Goal: Obtain resource: Download file/media

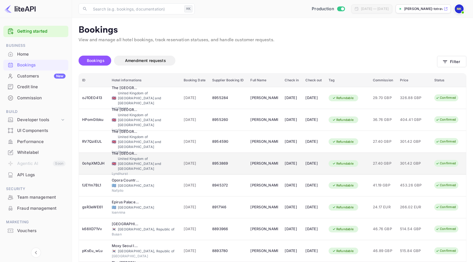
click at [385, 161] on span "27.40 GBP" at bounding box center [383, 164] width 20 height 6
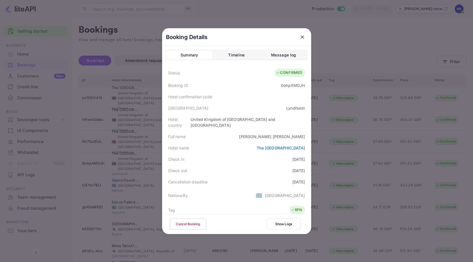
scroll to position [123, 0]
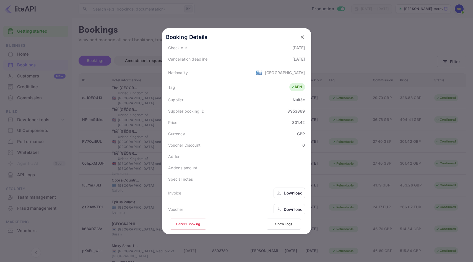
click at [289, 207] on div "Download" at bounding box center [293, 210] width 19 height 6
click at [301, 36] on icon "close" at bounding box center [303, 37] width 6 height 6
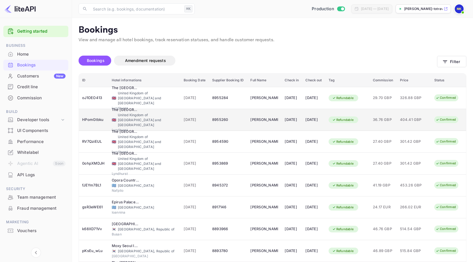
click at [409, 120] on span "404.41 GBP" at bounding box center [414, 120] width 28 height 6
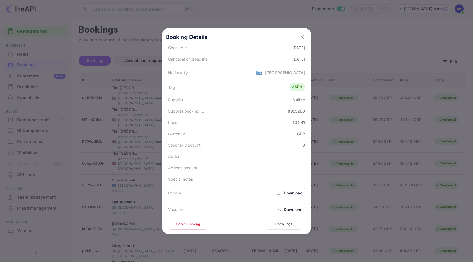
click at [293, 207] on div "Download" at bounding box center [293, 210] width 19 height 6
click at [303, 37] on icon "close" at bounding box center [302, 36] width 3 height 3
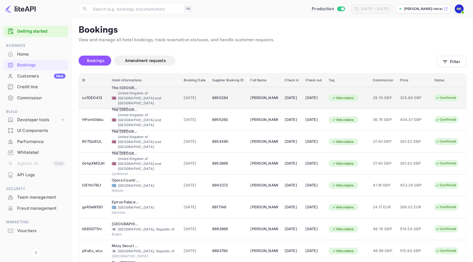
click at [391, 99] on span "29.70 GBP" at bounding box center [383, 98] width 20 height 6
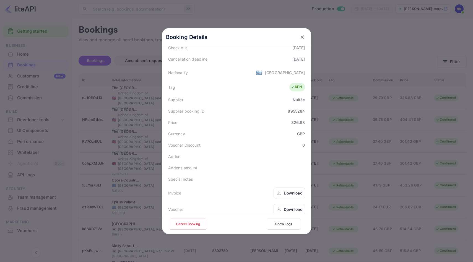
click at [294, 207] on div "Download" at bounding box center [293, 210] width 19 height 6
click at [302, 38] on icon "close" at bounding box center [303, 37] width 6 height 6
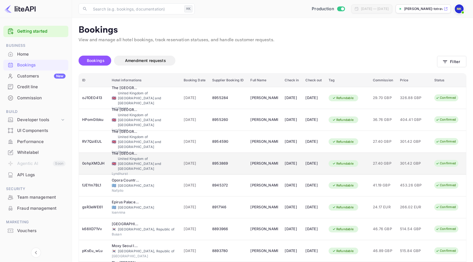
click at [293, 160] on td "[DATE]" at bounding box center [292, 164] width 21 height 22
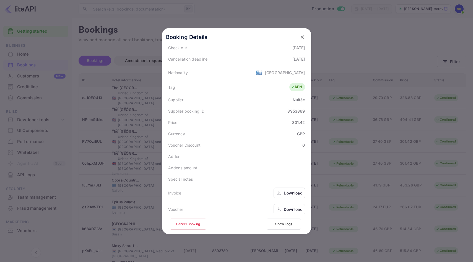
click at [290, 207] on div "Download" at bounding box center [293, 210] width 19 height 6
click at [300, 35] on icon "close" at bounding box center [303, 37] width 6 height 6
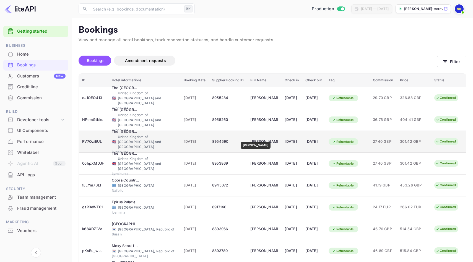
click at [254, 138] on div "[PERSON_NAME]" at bounding box center [265, 141] width 28 height 9
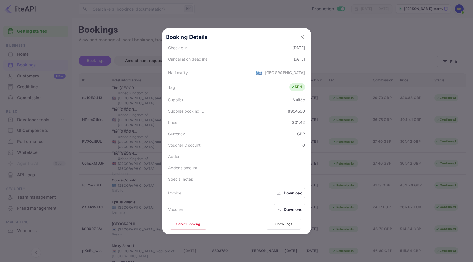
click at [287, 207] on div "Download" at bounding box center [293, 210] width 19 height 6
click at [303, 39] on icon "close" at bounding box center [303, 37] width 6 height 6
